Goal: Task Accomplishment & Management: Use online tool/utility

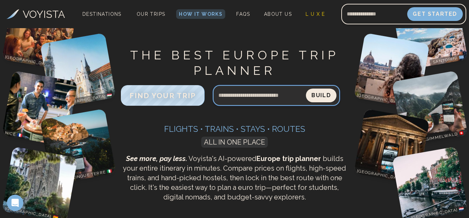
click at [251, 96] on input "Search query" at bounding box center [259, 95] width 93 height 16
type input "*"
type input "**********"
click at [306, 89] on button "Build" at bounding box center [321, 96] width 31 height 14
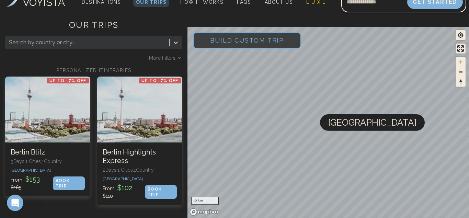
scroll to position [17, 0]
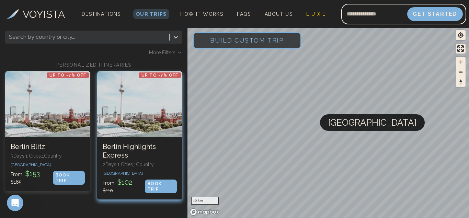
click at [120, 157] on h3 "Berlin Highlights Express" at bounding box center [140, 150] width 74 height 17
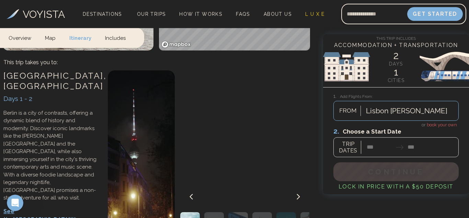
scroll to position [136, 0]
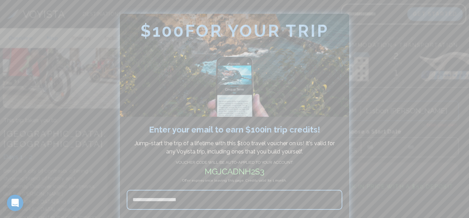
click at [24, 46] on div at bounding box center [234, 109] width 469 height 218
